Goal: Transaction & Acquisition: Purchase product/service

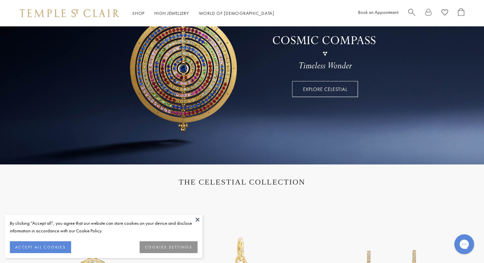
scroll to position [264, 0]
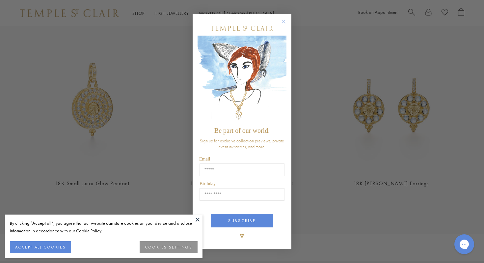
click at [283, 22] on circle "Close dialog" at bounding box center [284, 22] width 8 height 8
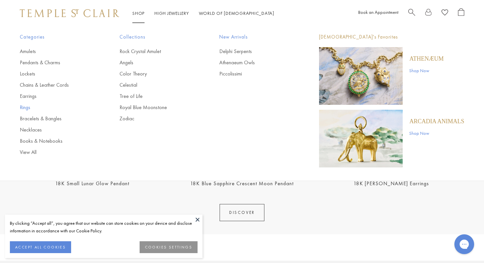
click at [28, 107] on link "Rings" at bounding box center [56, 107] width 73 height 7
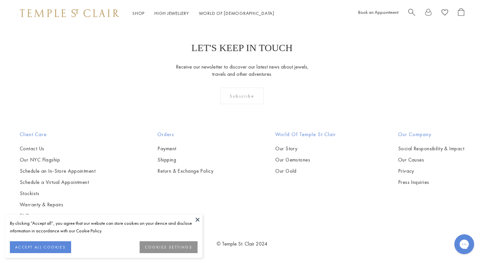
scroll to position [2841, 0]
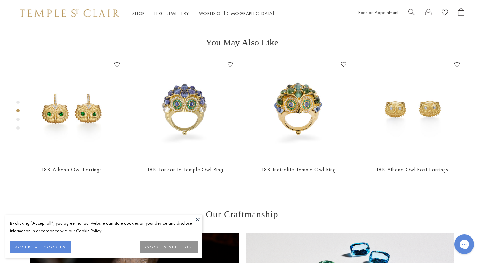
scroll to position [261, 0]
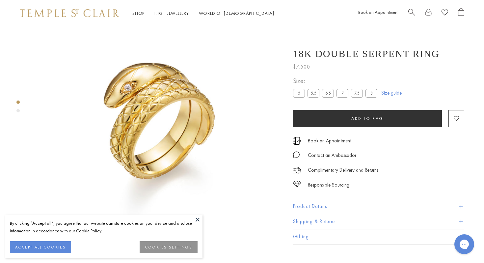
scroll to position [57, 0]
